Goal: Obtain resource: Download file/media

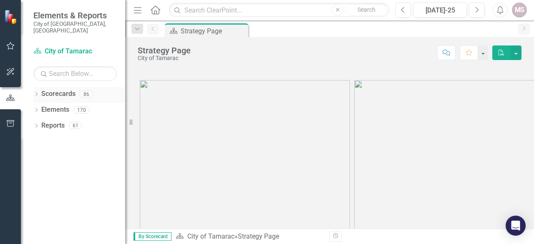
click at [37, 92] on div "Dropdown" at bounding box center [36, 95] width 6 height 7
click at [39, 106] on div "Dropdown" at bounding box center [41, 109] width 6 height 7
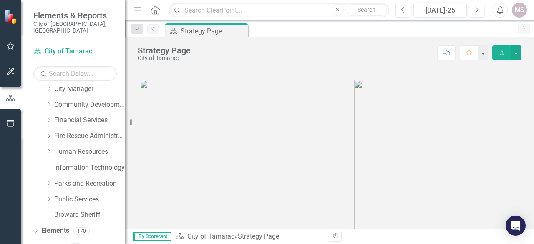
scroll to position [73, 0]
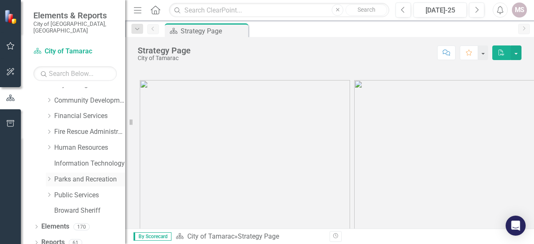
click at [68, 175] on link "Parks and Recreation" at bounding box center [89, 180] width 71 height 10
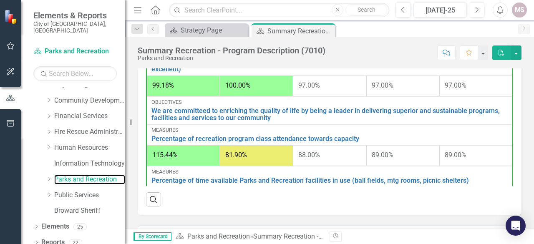
scroll to position [543, 0]
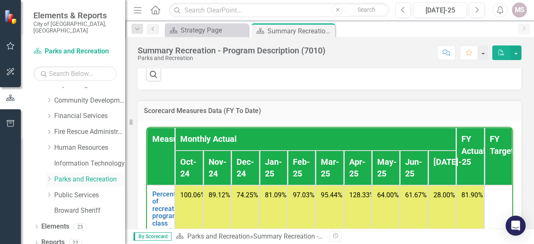
click at [49, 177] on icon "Dropdown" at bounding box center [49, 179] width 6 height 5
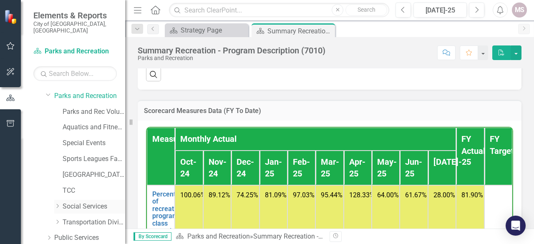
click at [87, 202] on link "Social Services" at bounding box center [94, 207] width 63 height 10
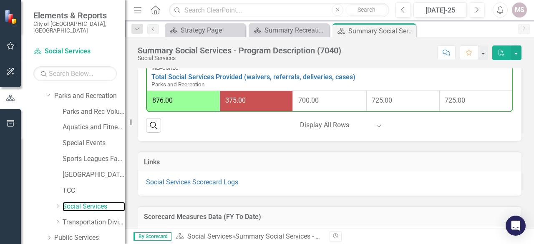
scroll to position [626, 0]
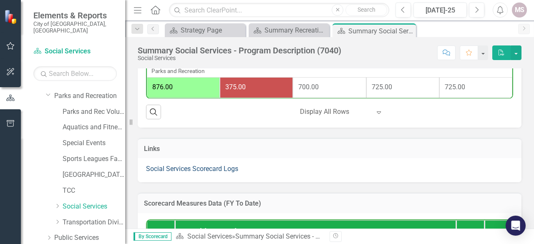
click at [174, 168] on link "Social Services Scorecard Logs" at bounding box center [192, 169] width 92 height 8
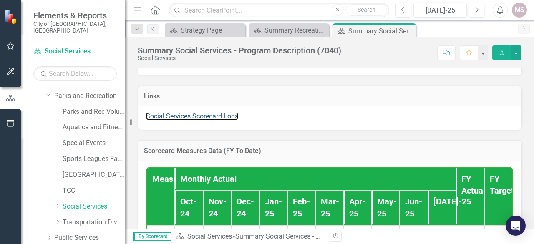
scroll to position [668, 0]
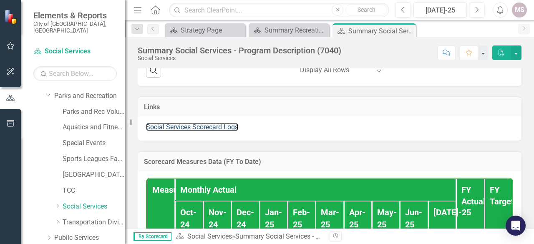
click at [187, 126] on link "Social Services Scorecard Logs" at bounding box center [192, 127] width 92 height 8
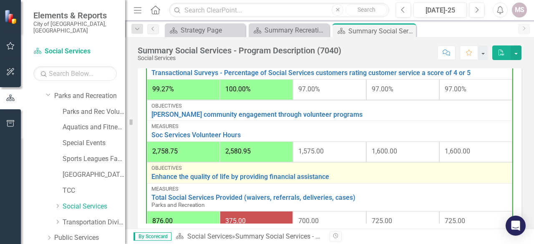
scroll to position [0, 0]
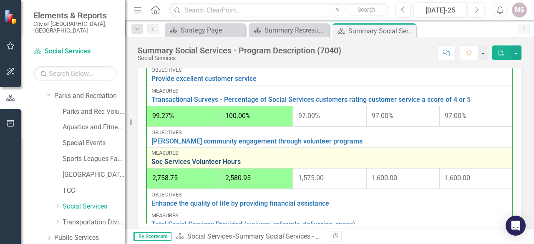
click at [180, 158] on link "Soc Services Volunteer Hours" at bounding box center [330, 162] width 356 height 8
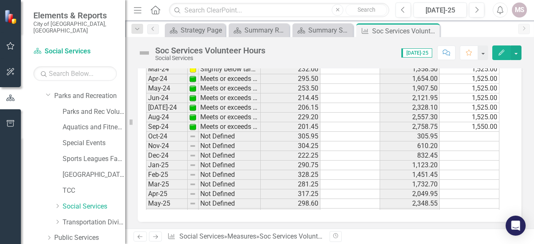
scroll to position [307, 0]
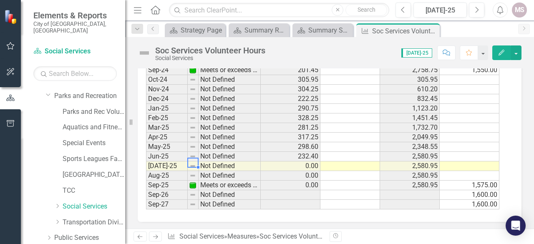
click at [192, 163] on img at bounding box center [192, 166] width 7 height 7
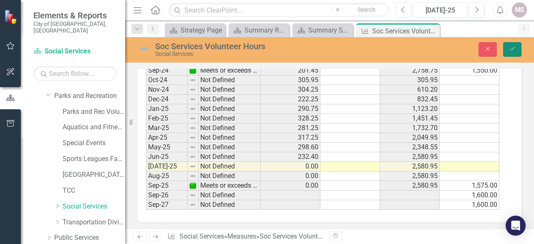
click at [511, 50] on icon "submit" at bounding box center [512, 48] width 5 height 3
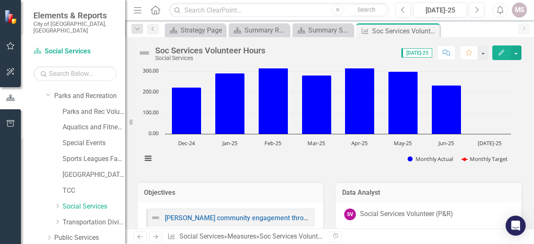
scroll to position [0, 0]
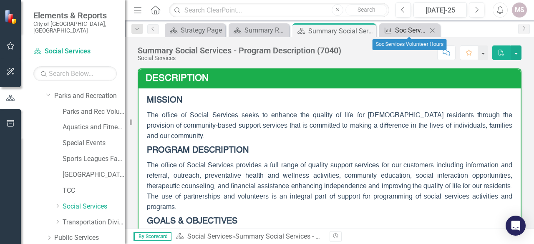
click at [407, 33] on div "Soc Services Volunteer Hours" at bounding box center [411, 30] width 32 height 10
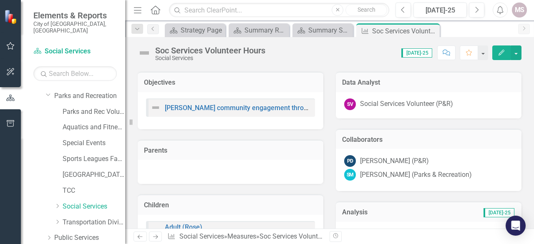
scroll to position [250, 0]
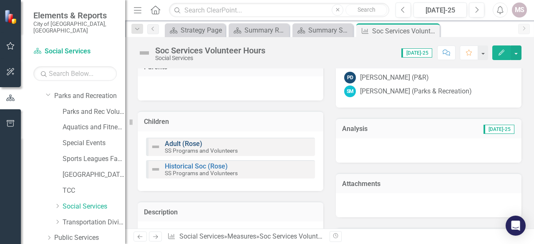
click at [173, 144] on link "Adult (Rose)" at bounding box center [184, 144] width 38 height 8
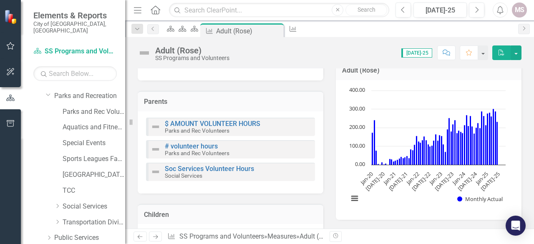
scroll to position [125, 0]
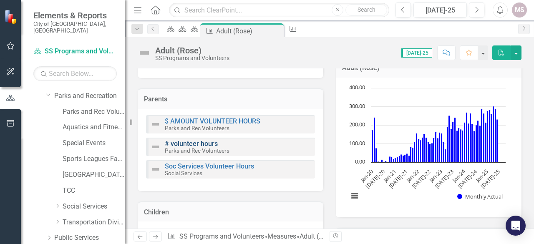
click at [187, 146] on link "# volunteer hours" at bounding box center [191, 144] width 53 height 8
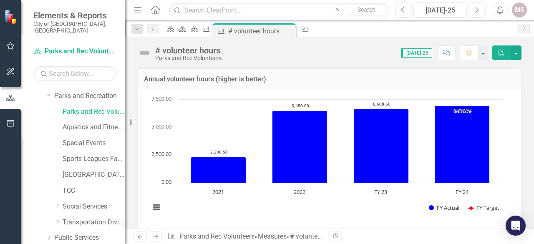
click at [417, 51] on span "[DATE]-25" at bounding box center [416, 52] width 31 height 9
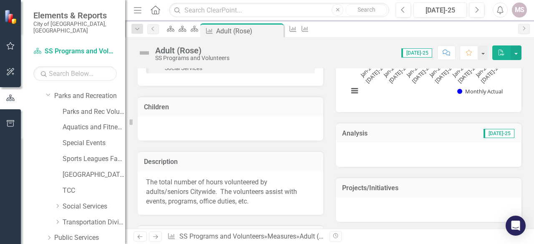
scroll to position [105, 0]
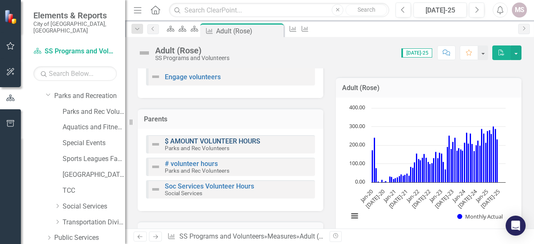
click at [193, 142] on link "$ AMOUNT VOLUNTEER HOURS" at bounding box center [213, 141] width 96 height 8
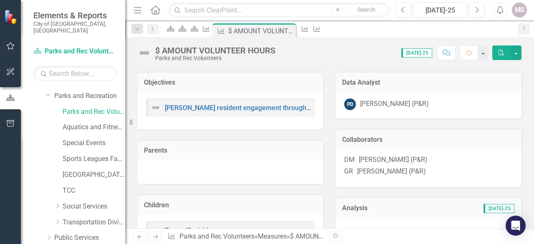
scroll to position [334, 0]
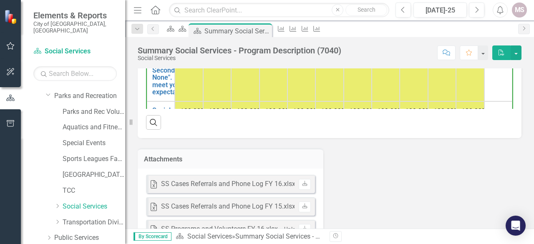
scroll to position [1243, 0]
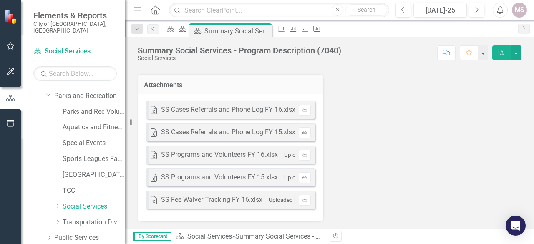
click at [189, 155] on div "SS Programs and Volunteers FY 16.xlsx" at bounding box center [219, 155] width 117 height 10
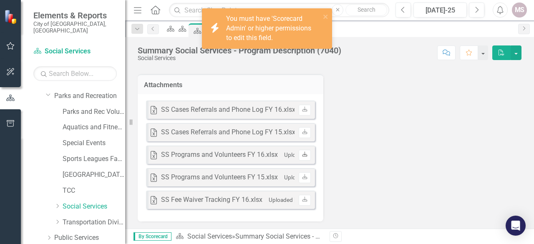
click at [304, 154] on icon "Download" at bounding box center [305, 154] width 6 height 5
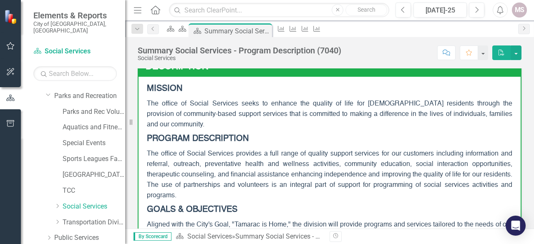
scroll to position [0, 0]
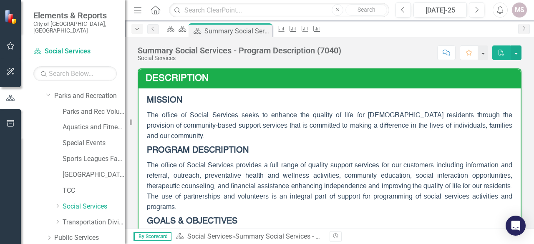
click at [137, 29] on icon "Dropdown" at bounding box center [138, 29] width 8 height 6
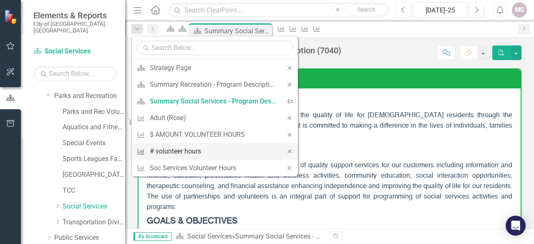
click at [175, 146] on div "# volunteer hours" at bounding box center [213, 151] width 127 height 10
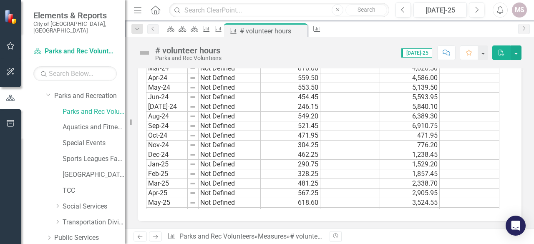
scroll to position [307, 0]
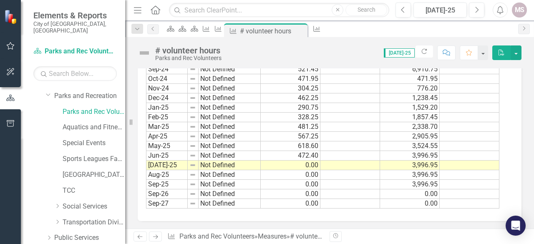
click at [157, 161] on td "[DATE]-25" at bounding box center [167, 166] width 42 height 10
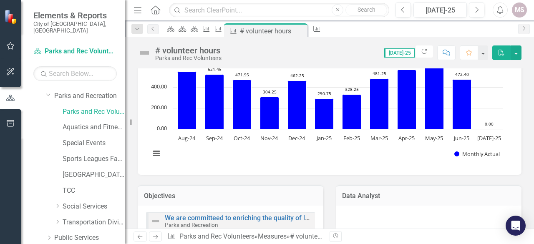
scroll to position [0, 0]
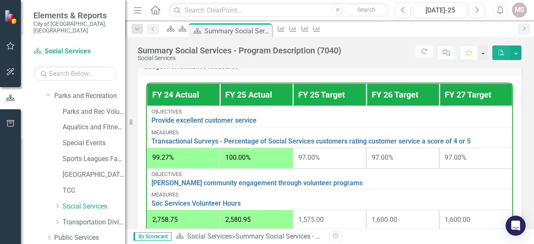
scroll to position [501, 0]
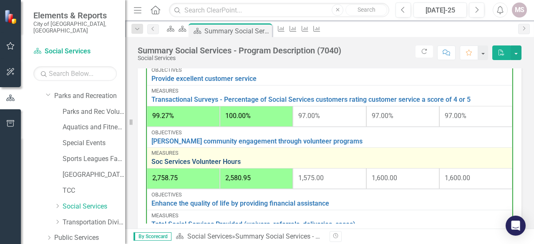
click at [235, 158] on link "Soc Services Volunteer Hours" at bounding box center [330, 162] width 356 height 8
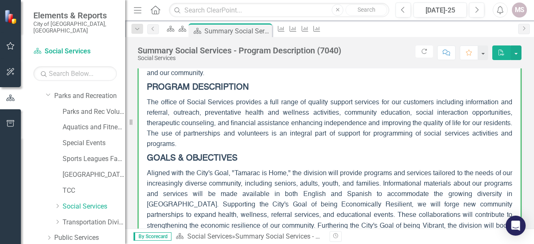
scroll to position [167, 0]
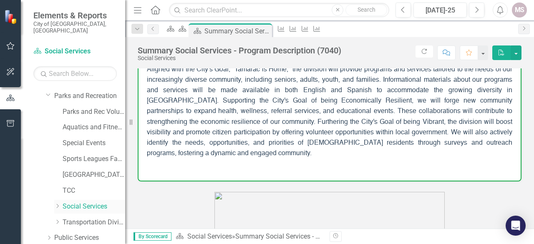
click at [85, 202] on link "Social Services" at bounding box center [94, 207] width 63 height 10
click at [58, 204] on icon "Dropdown" at bounding box center [57, 206] width 6 height 5
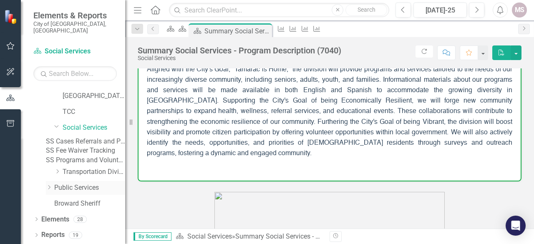
scroll to position [198, 0]
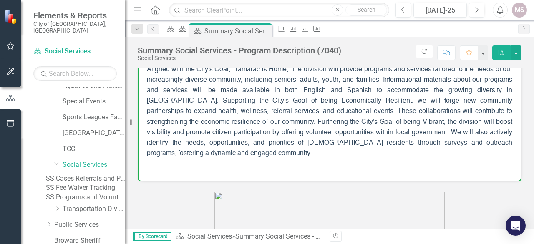
click at [87, 202] on link "SS Programs and Volunteers" at bounding box center [85, 198] width 79 height 10
